Goal: Information Seeking & Learning: Learn about a topic

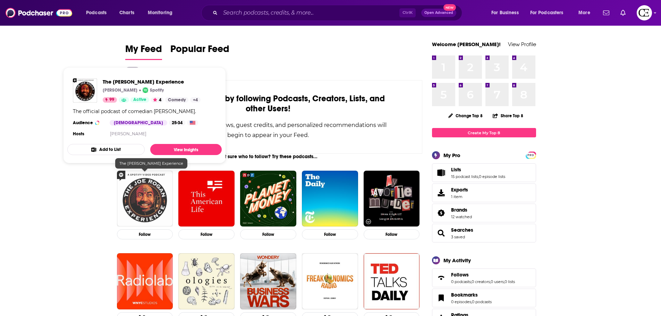
click at [145, 197] on img "The Joe Rogan Experience" at bounding box center [145, 199] width 56 height 56
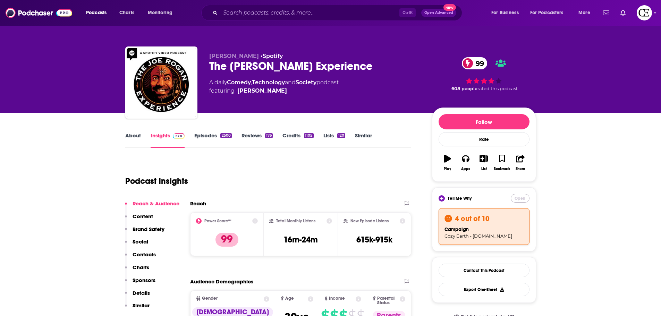
click at [520, 199] on button "Open" at bounding box center [520, 198] width 19 height 9
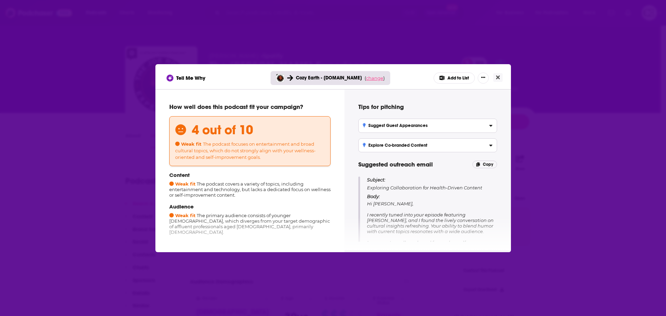
click at [376, 80] on span "change" at bounding box center [374, 78] width 17 height 6
click at [376, 129] on button "Change campaign" at bounding box center [384, 130] width 47 height 8
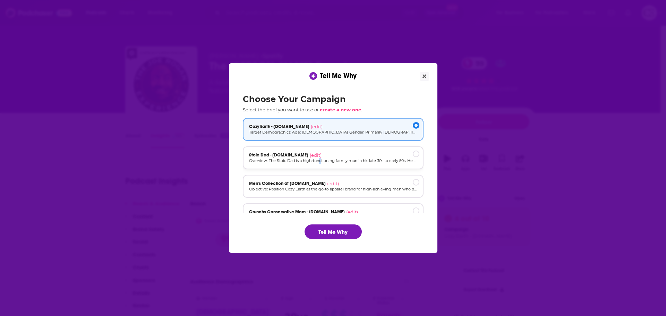
click at [320, 160] on p "Overview: The Stoic Dad is a high-functioning family man in his late 30s to ear…" at bounding box center [333, 161] width 168 height 6
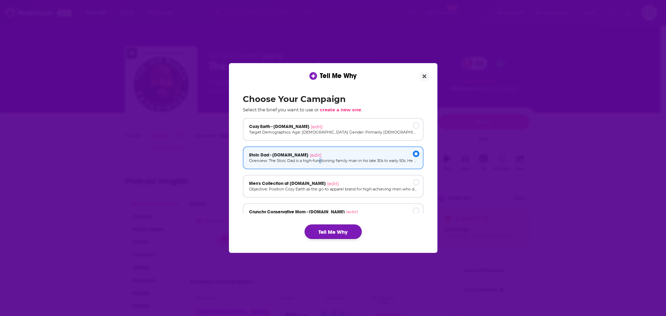
click at [327, 234] on button "Tell Me Why" at bounding box center [333, 231] width 57 height 15
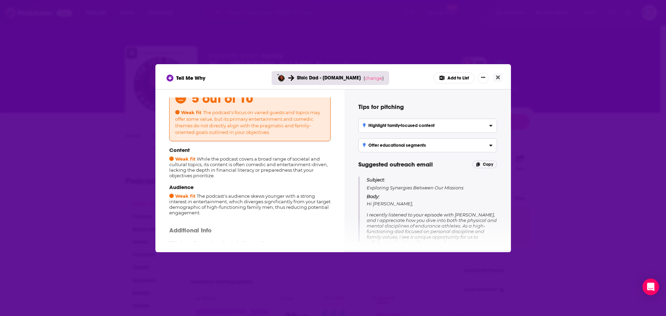
scroll to position [97, 0]
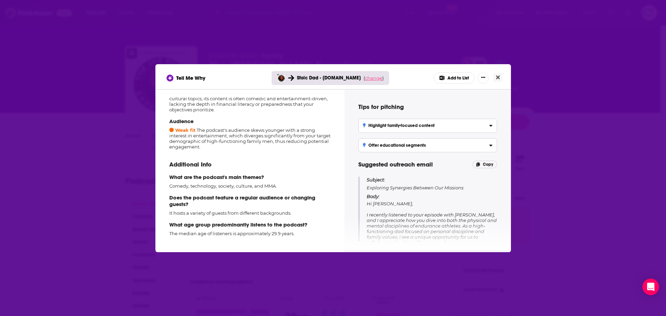
click at [378, 79] on span "change" at bounding box center [373, 78] width 17 height 6
click at [503, 76] on div "Tell Me Why Stoic Dad - [DOMAIN_NAME] ( change ) Results will be lost Changing …" at bounding box center [333, 76] width 356 height 25
click at [499, 78] on icon "Close" at bounding box center [498, 77] width 4 height 4
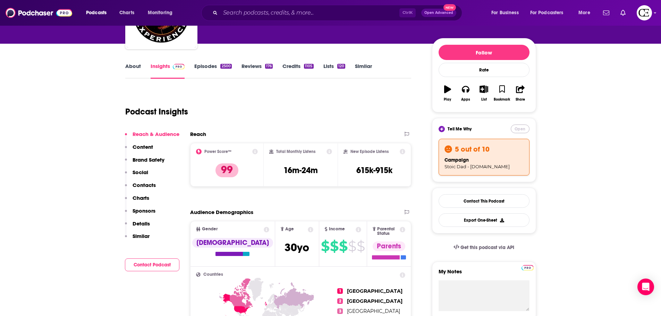
scroll to position [0, 0]
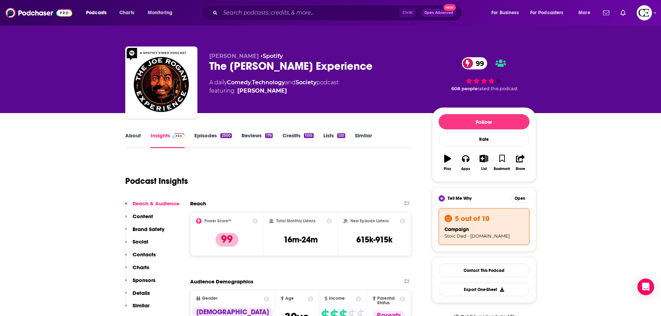
click at [594, 84] on div "[PERSON_NAME] • Spotify The [PERSON_NAME] Experience 99 A daily Comedy , Techno…" at bounding box center [330, 56] width 661 height 113
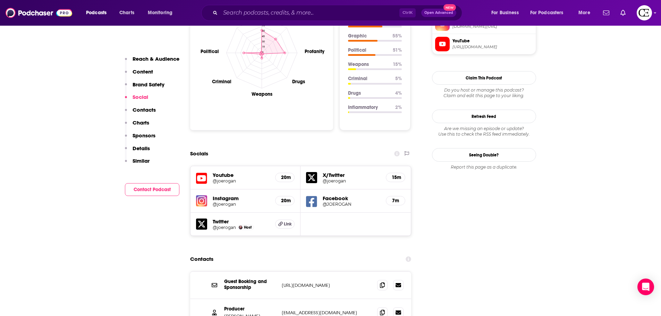
scroll to position [763, 0]
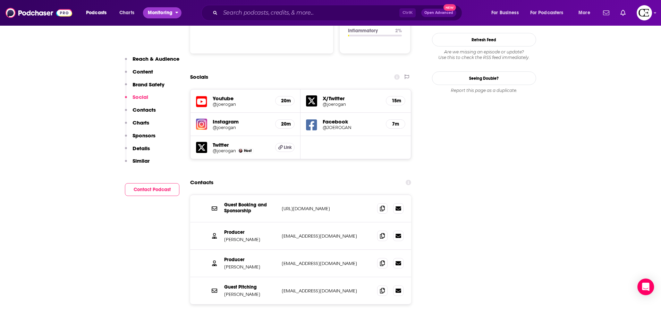
click at [168, 13] on span "Monitoring" at bounding box center [160, 13] width 25 height 10
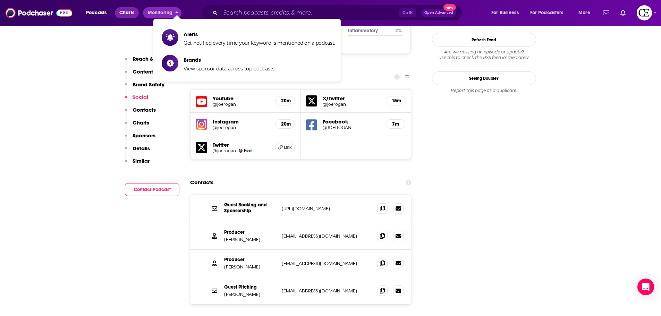
click at [126, 15] on span "Charts" at bounding box center [126, 13] width 15 height 10
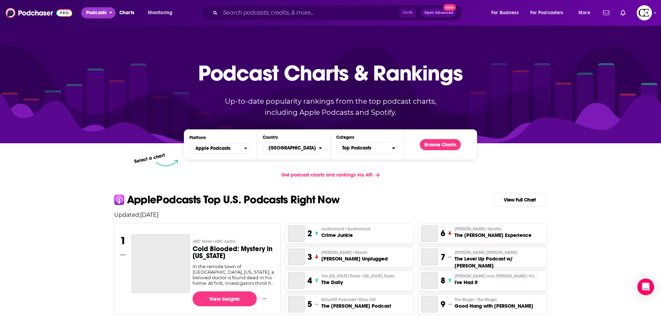
click at [97, 15] on span "Podcasts" at bounding box center [96, 13] width 20 height 10
